Goal: Task Accomplishment & Management: Use online tool/utility

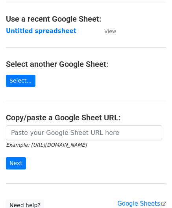
scroll to position [39, 0]
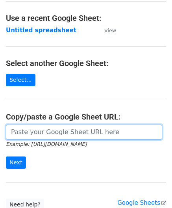
click at [42, 133] on input "url" at bounding box center [84, 132] width 156 height 15
paste input "[URL][DOMAIN_NAME]"
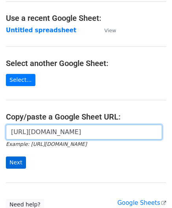
type input "https://docs.google.com/spreadsheets/d/121NhySRE3oW4RFa1qXzNS0SQpqF4YpEBcBpzuKG…"
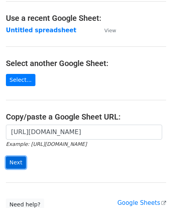
click at [14, 158] on input "Next" at bounding box center [16, 162] width 20 height 12
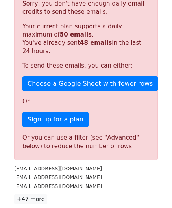
scroll to position [265, 0]
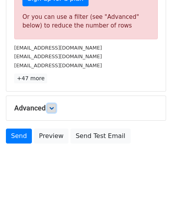
click at [52, 106] on icon at bounding box center [51, 108] width 5 height 5
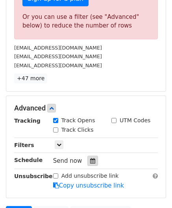
click at [90, 158] on icon at bounding box center [92, 160] width 5 height 5
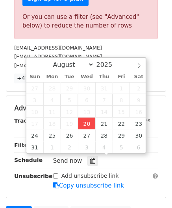
type input "[DATE] 12:00"
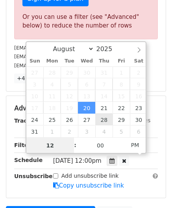
paste input "5"
type input "5"
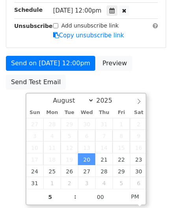
type input "[DATE] 17:00"
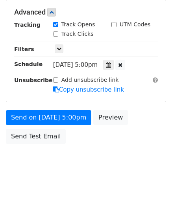
scroll to position [360, 0]
